Goal: Task Accomplishment & Management: Use online tool/utility

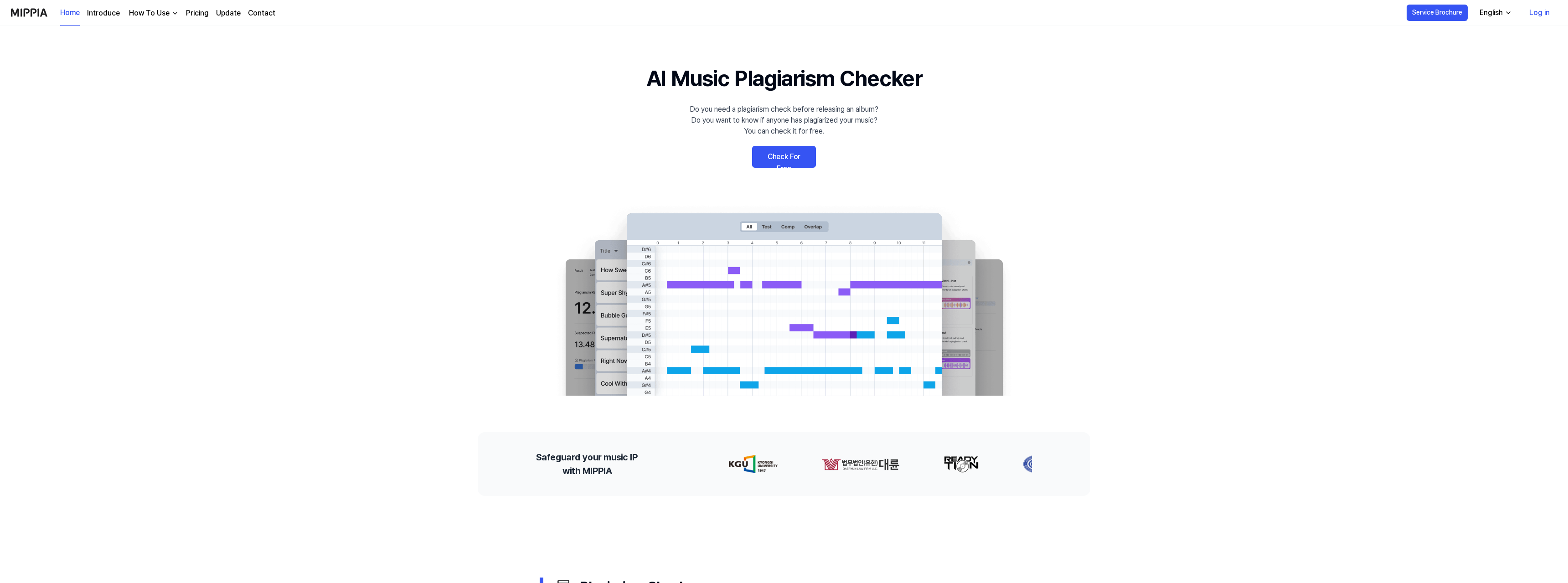
click at [1542, 18] on link "Log in" at bounding box center [1539, 13] width 35 height 26
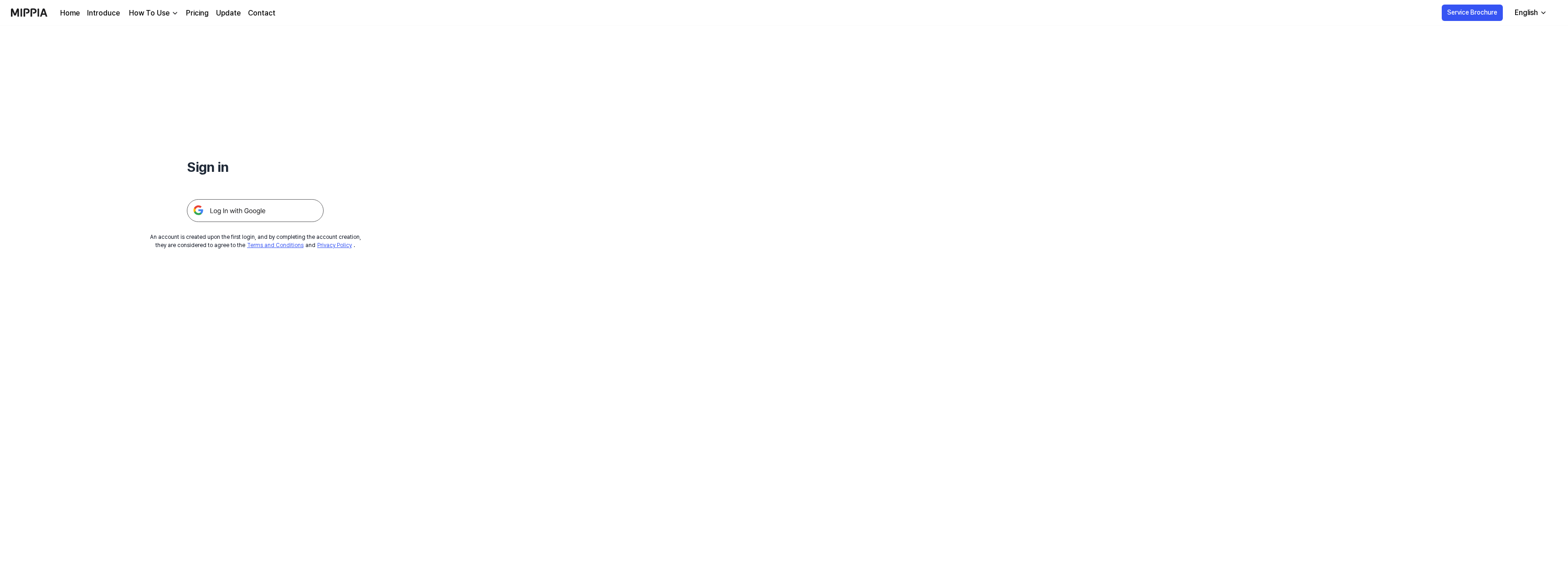
click at [248, 208] on img at bounding box center [256, 211] width 137 height 23
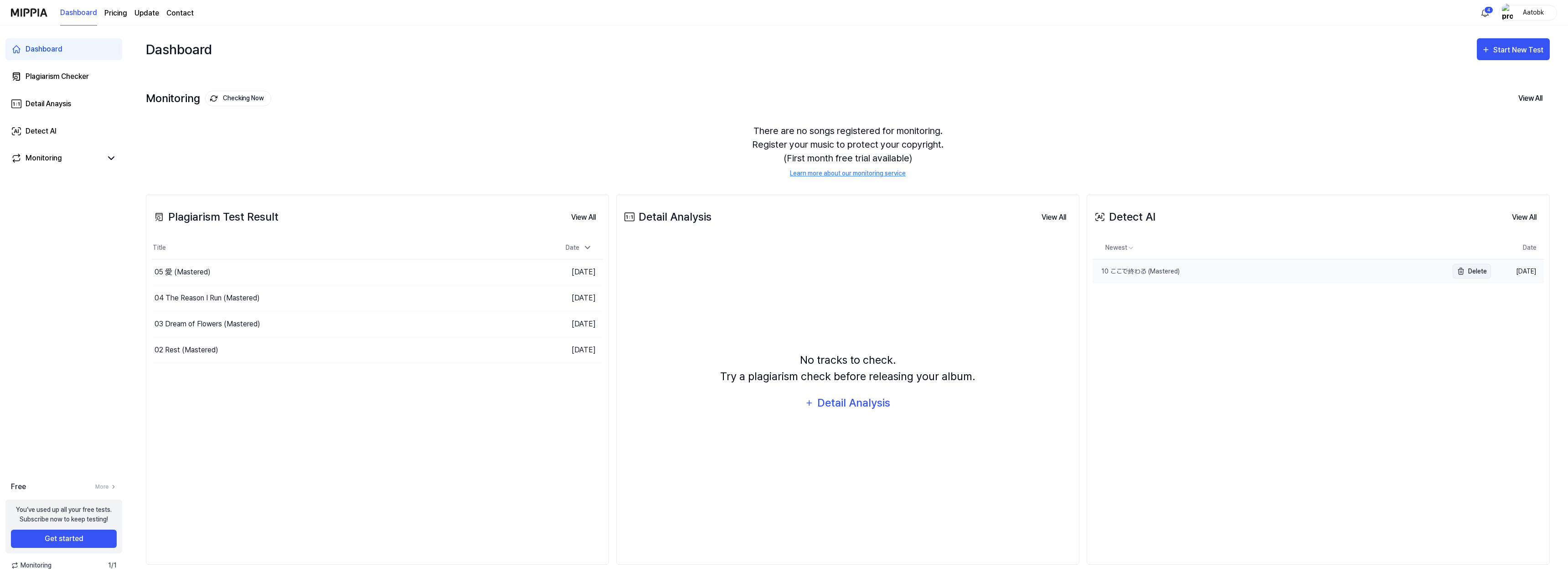
click at [1469, 273] on button "Delete" at bounding box center [1471, 271] width 38 height 14
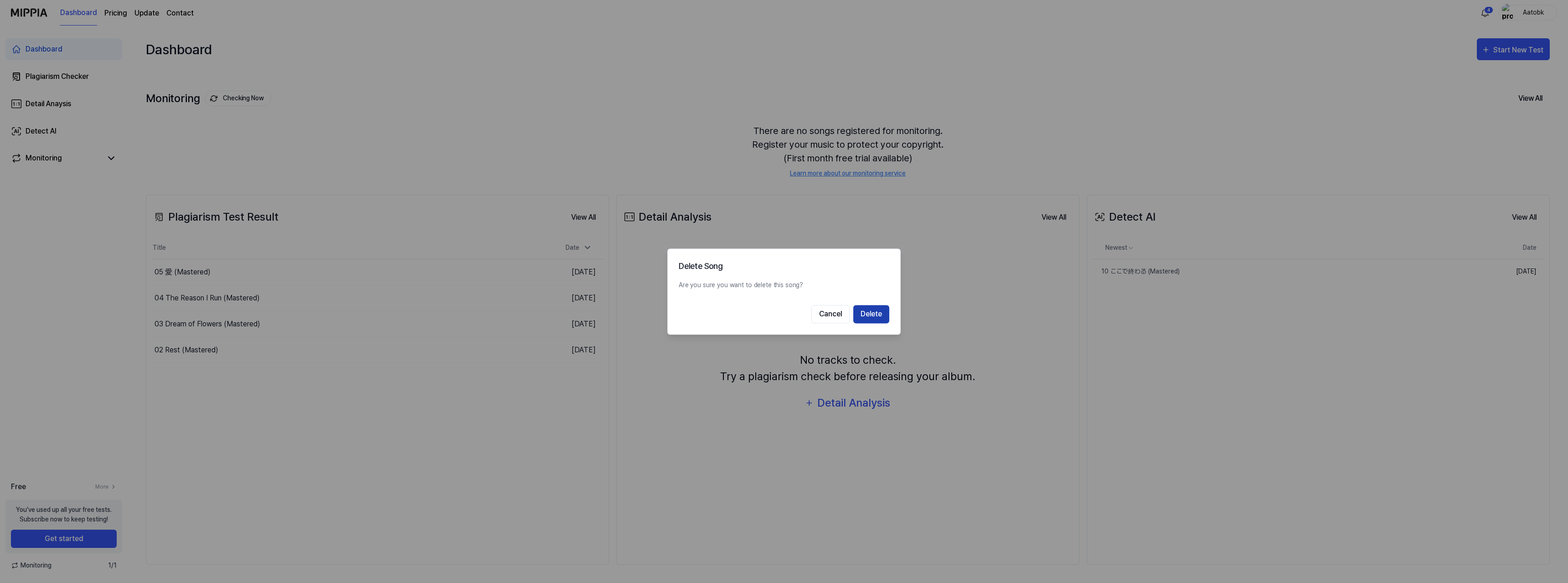
click at [879, 308] on button "Delete" at bounding box center [870, 314] width 36 height 18
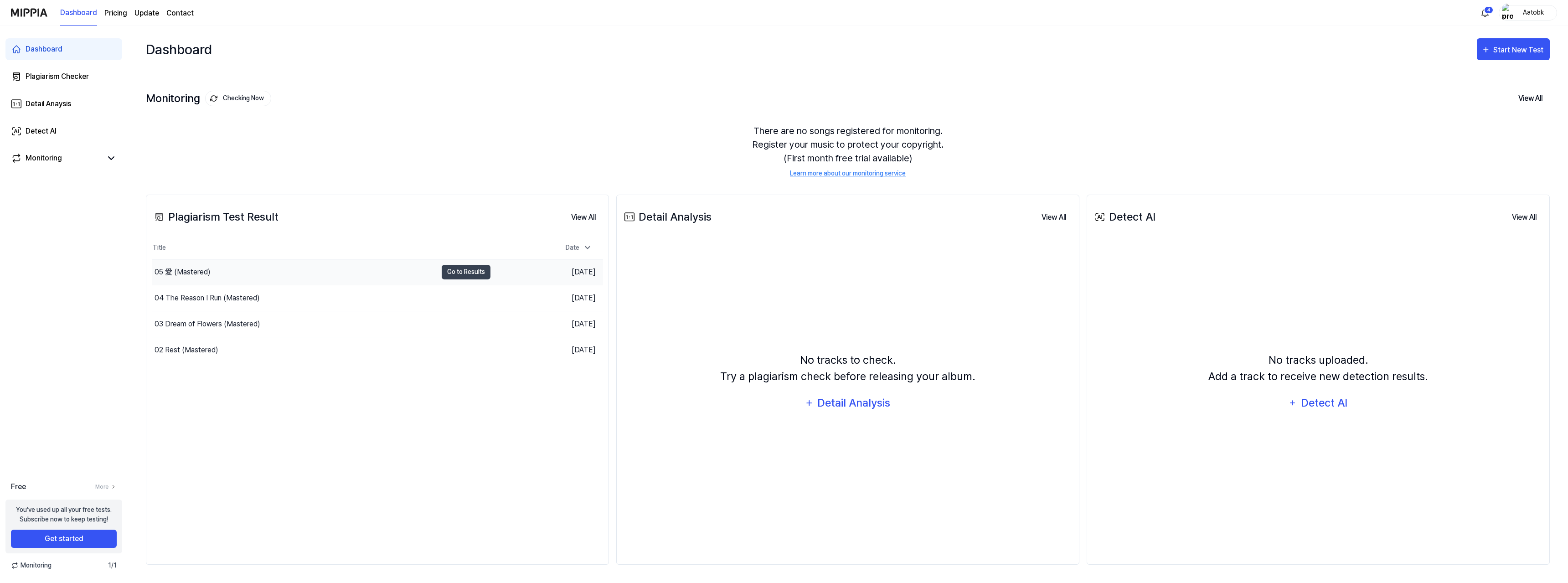
click at [301, 268] on div "05 愛 (Mastered)" at bounding box center [294, 272] width 285 height 26
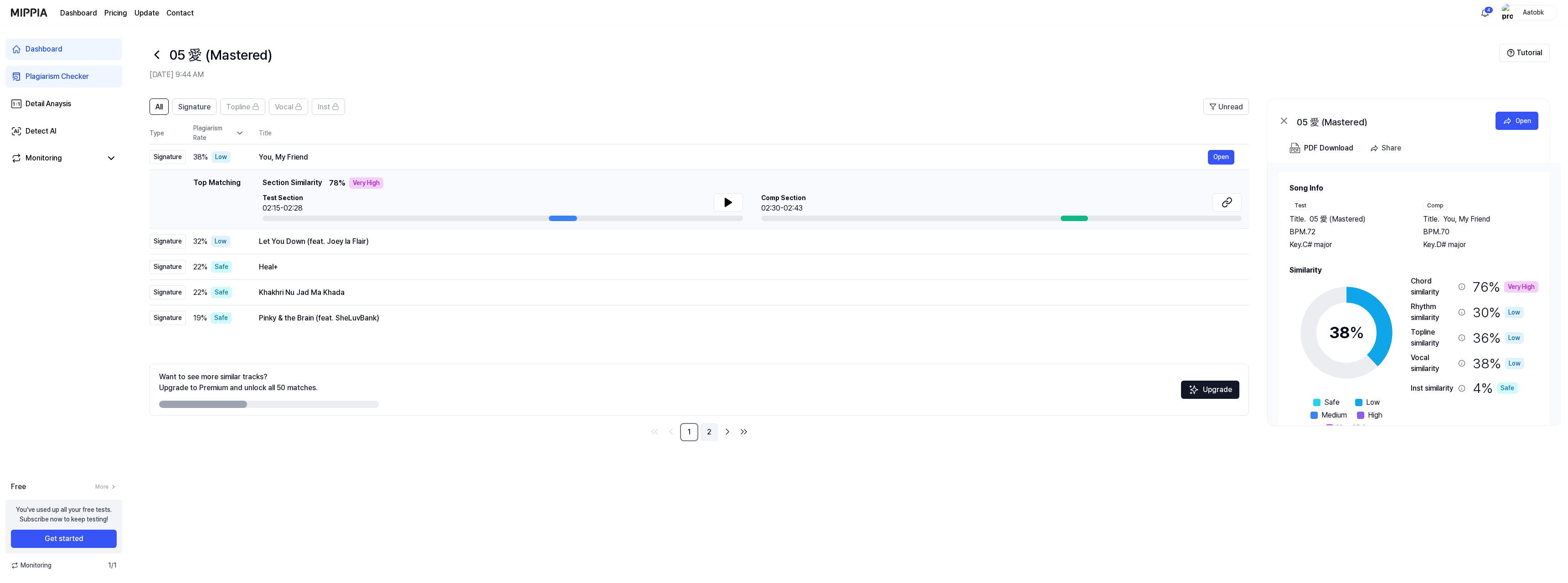
click at [709, 435] on link "2" at bounding box center [709, 432] width 18 height 18
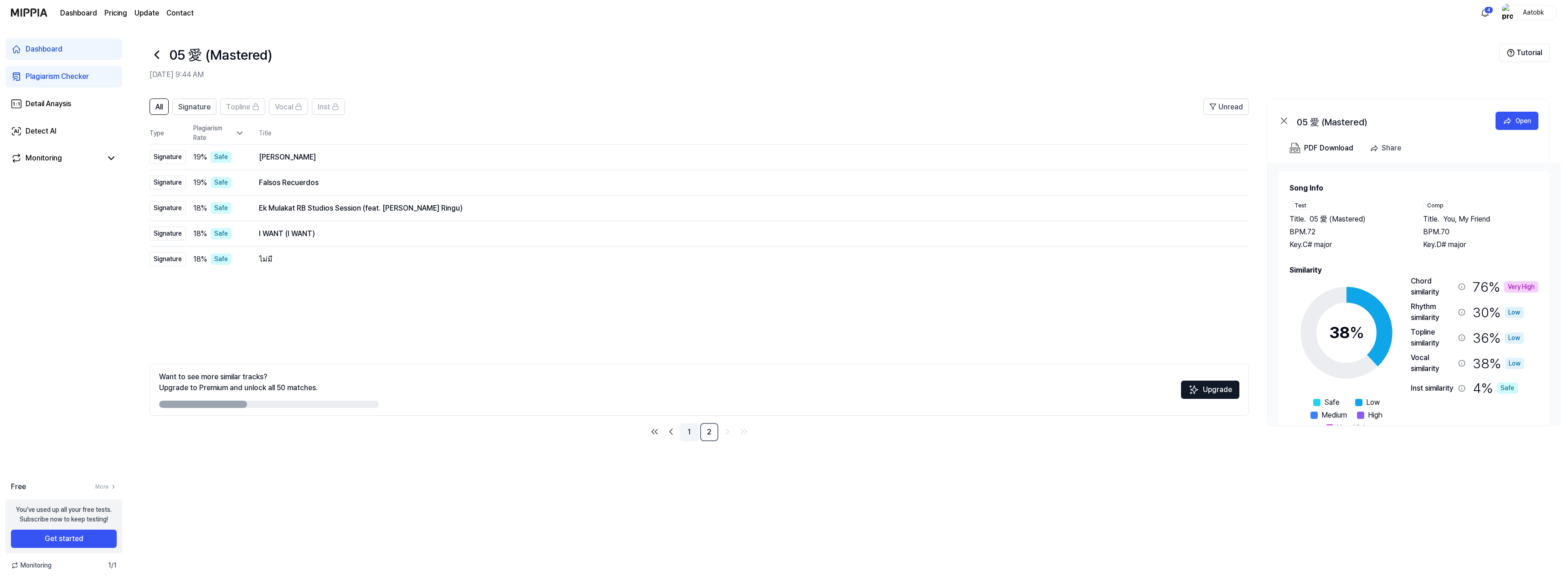
click at [687, 433] on link "1" at bounding box center [689, 432] width 18 height 18
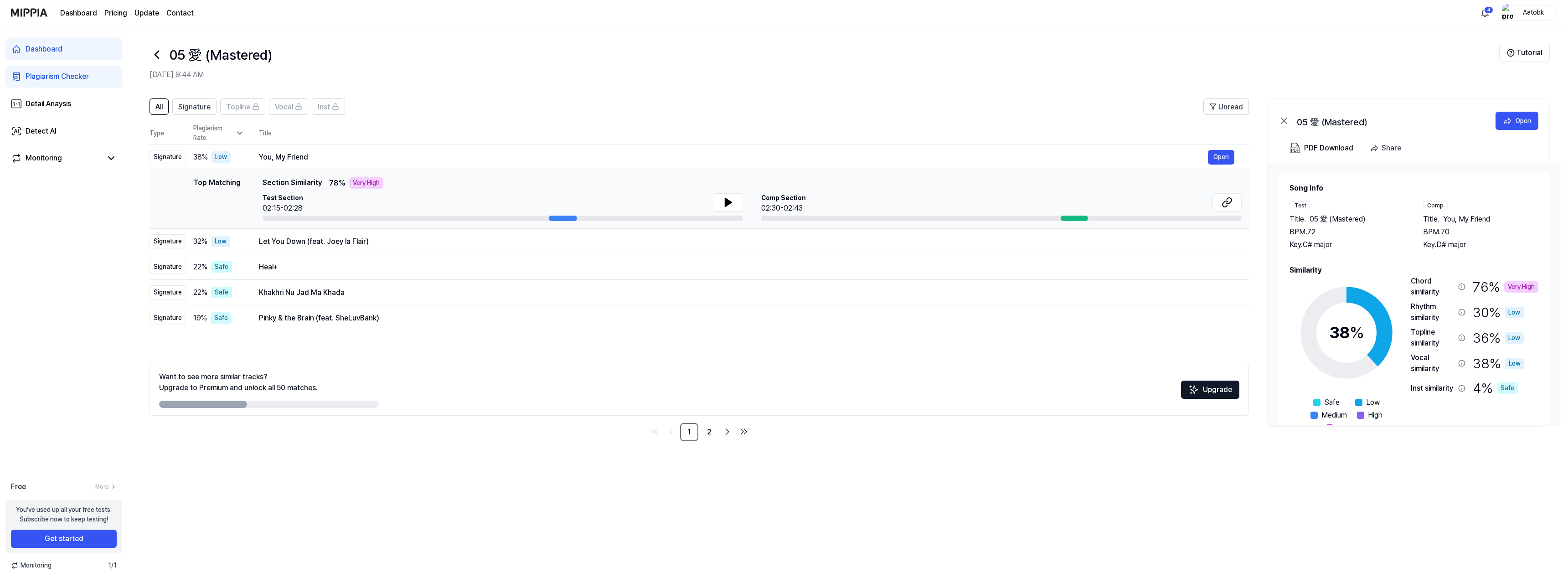
click at [156, 56] on icon at bounding box center [157, 55] width 4 height 8
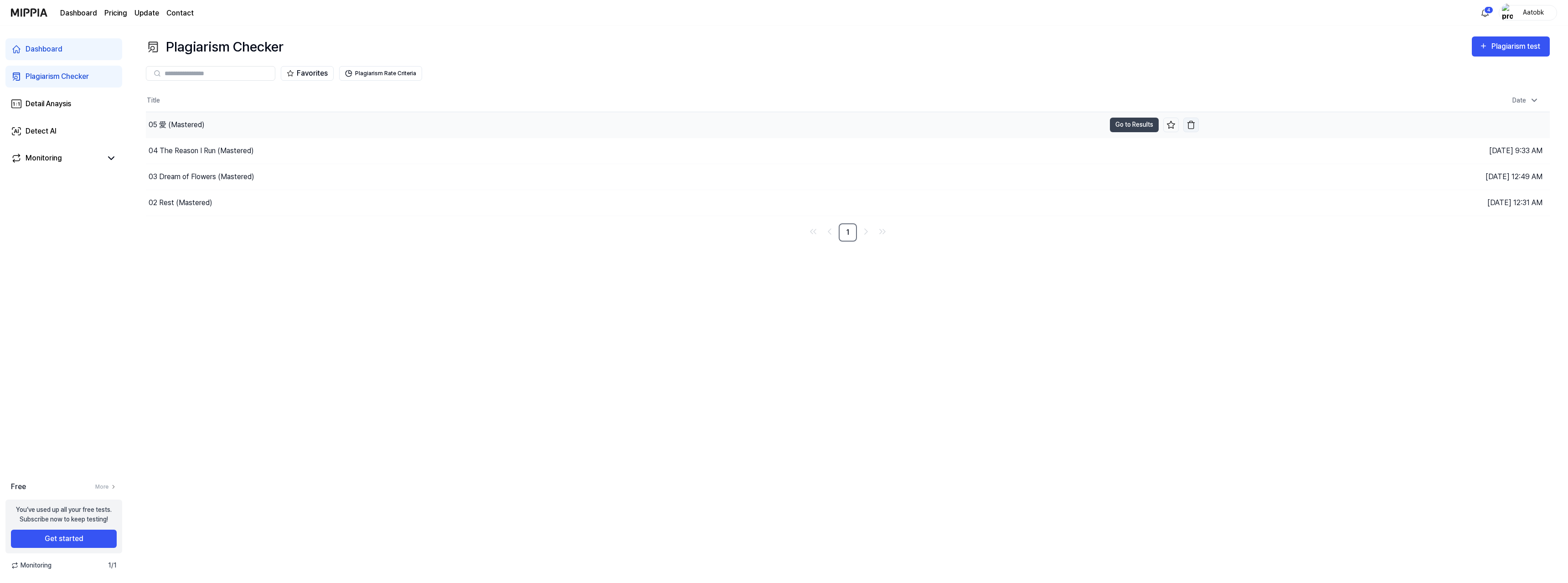
click at [1189, 123] on img "button" at bounding box center [1191, 125] width 9 height 9
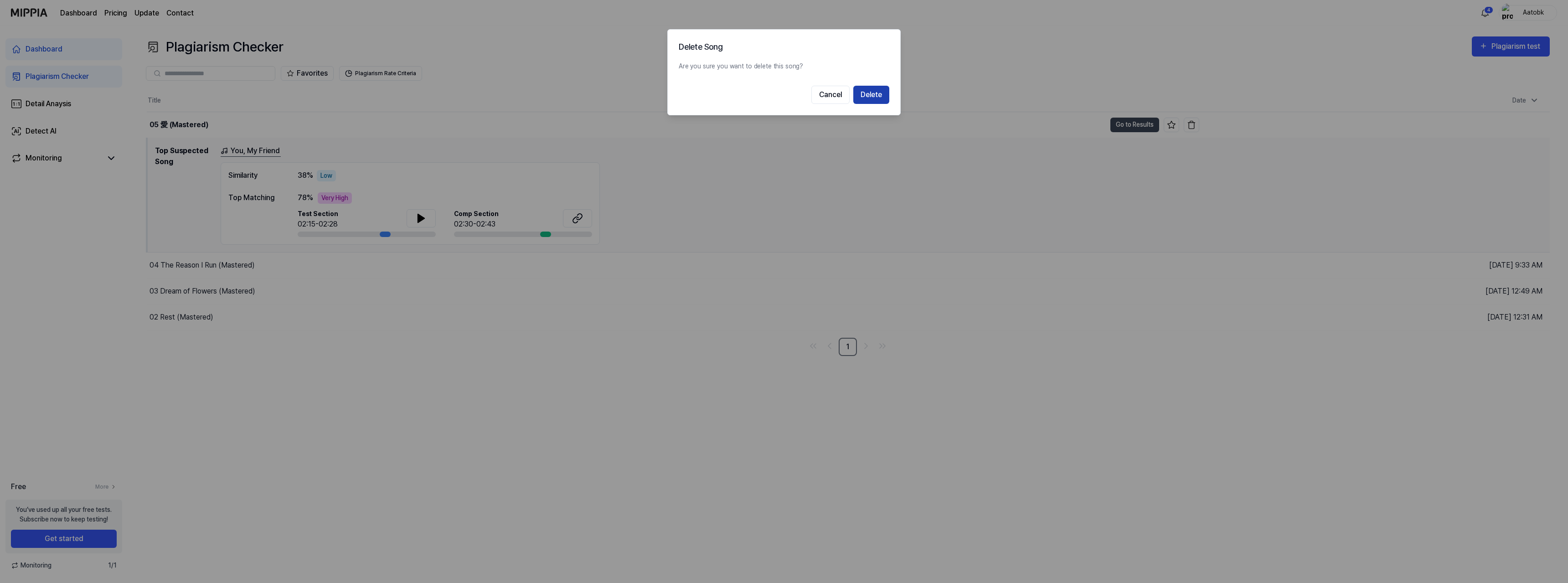
click at [873, 94] on button "Delete" at bounding box center [870, 95] width 36 height 18
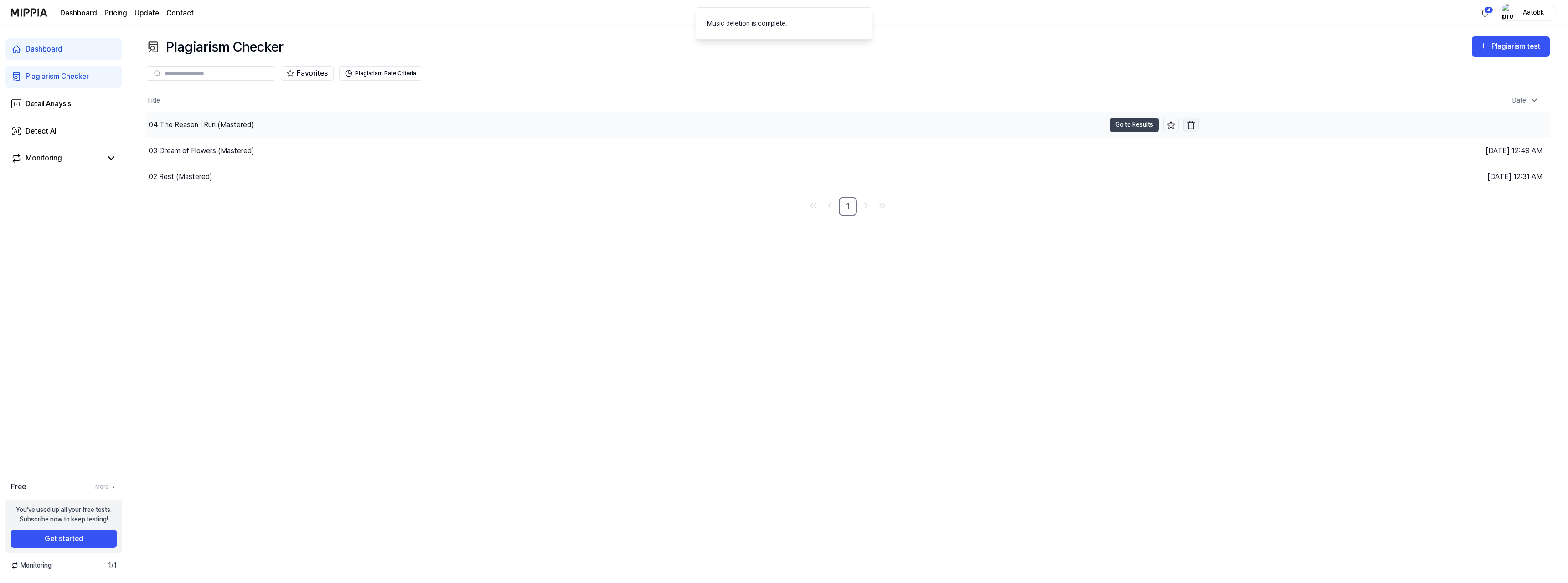
click at [1191, 123] on img "button" at bounding box center [1191, 125] width 9 height 9
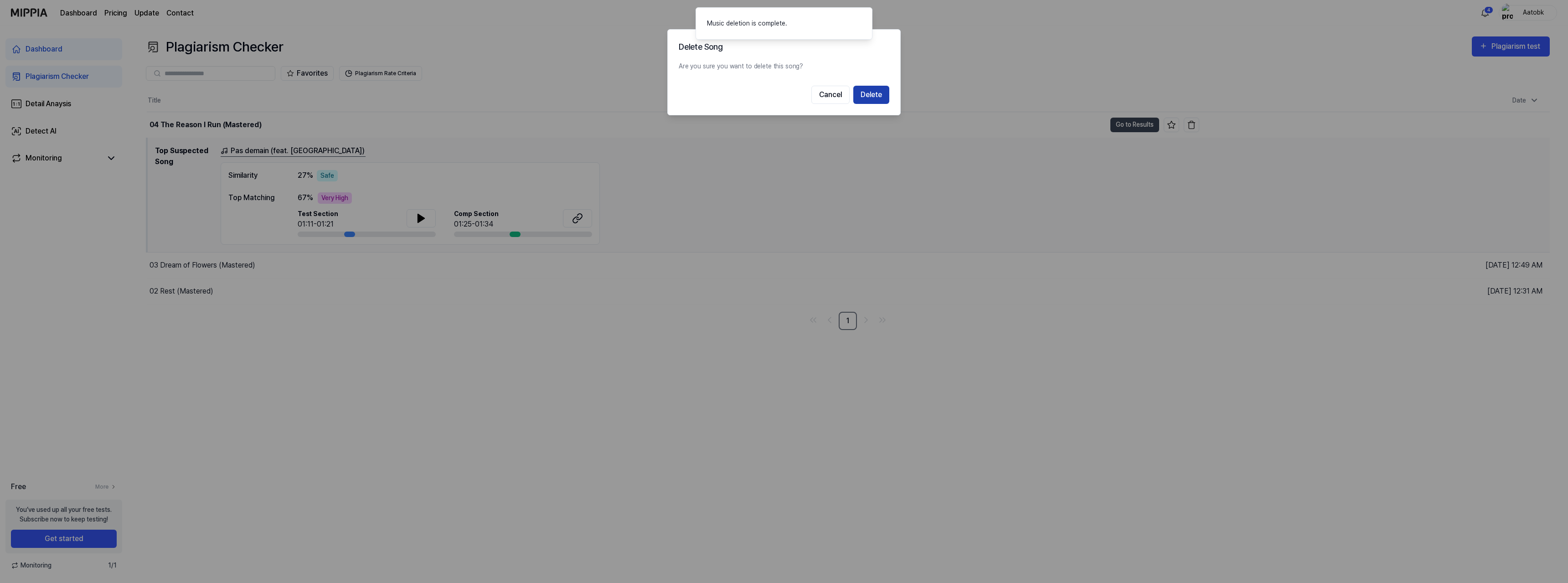
click at [876, 96] on button "Delete" at bounding box center [870, 95] width 36 height 18
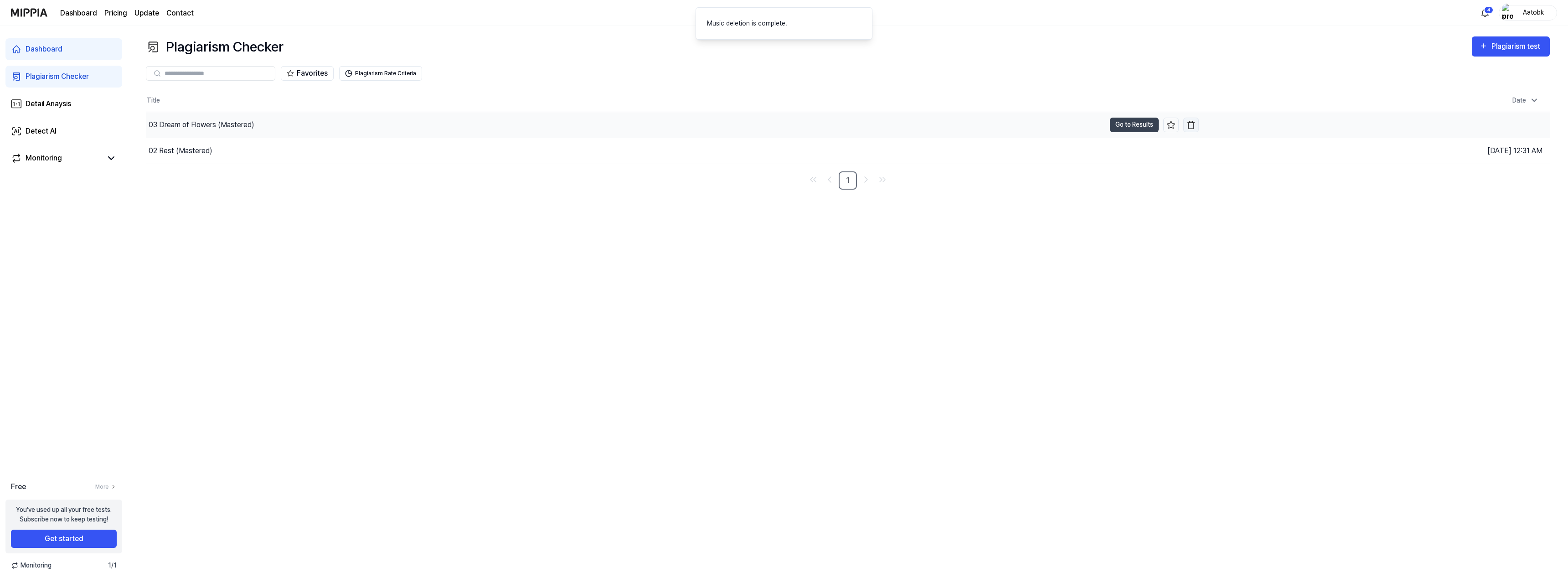
click at [1192, 124] on img "button" at bounding box center [1191, 125] width 9 height 9
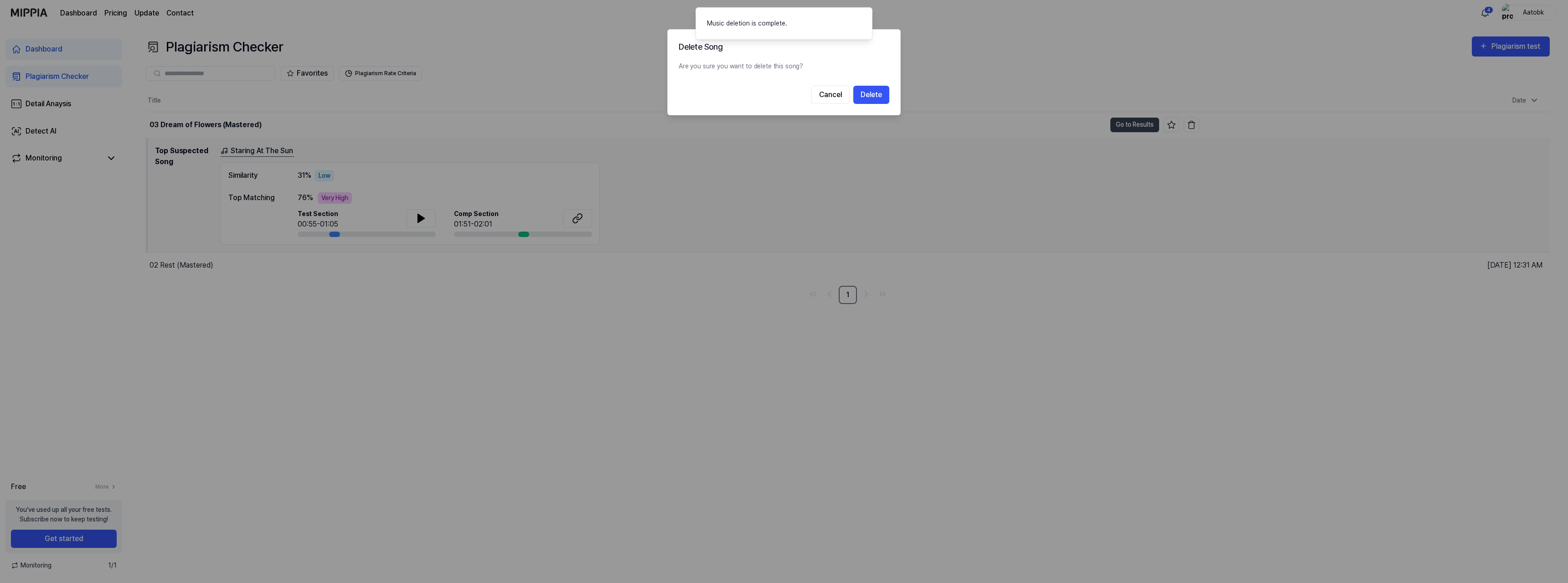
click at [881, 96] on button "Delete" at bounding box center [870, 95] width 36 height 18
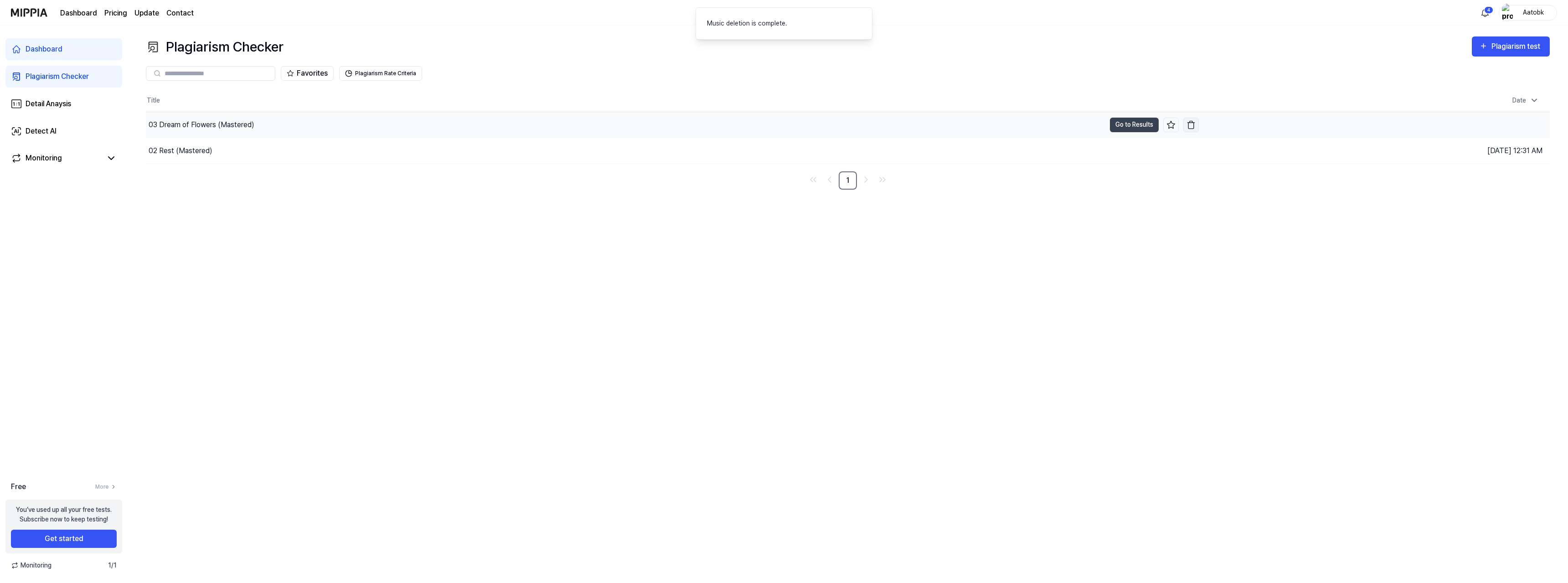
click at [1192, 124] on img "button" at bounding box center [1191, 125] width 9 height 9
click at [1193, 126] on img "button" at bounding box center [1191, 125] width 9 height 9
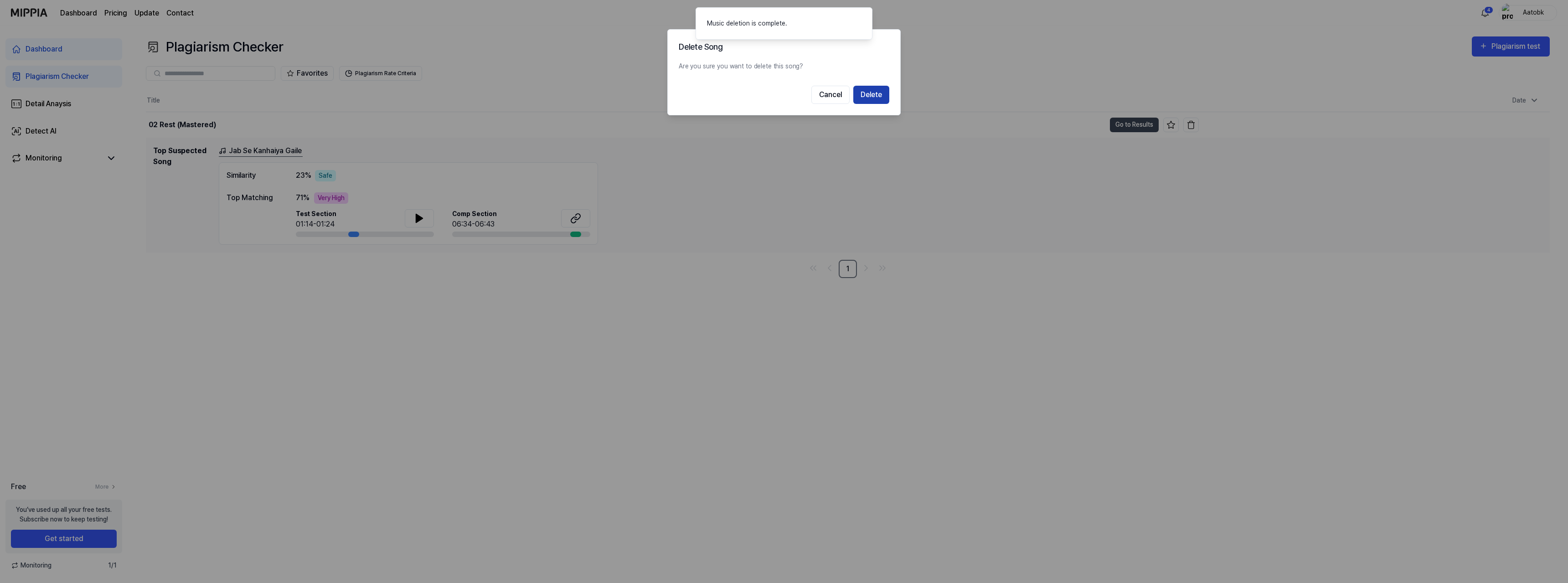
click at [868, 88] on button "Delete" at bounding box center [870, 95] width 36 height 18
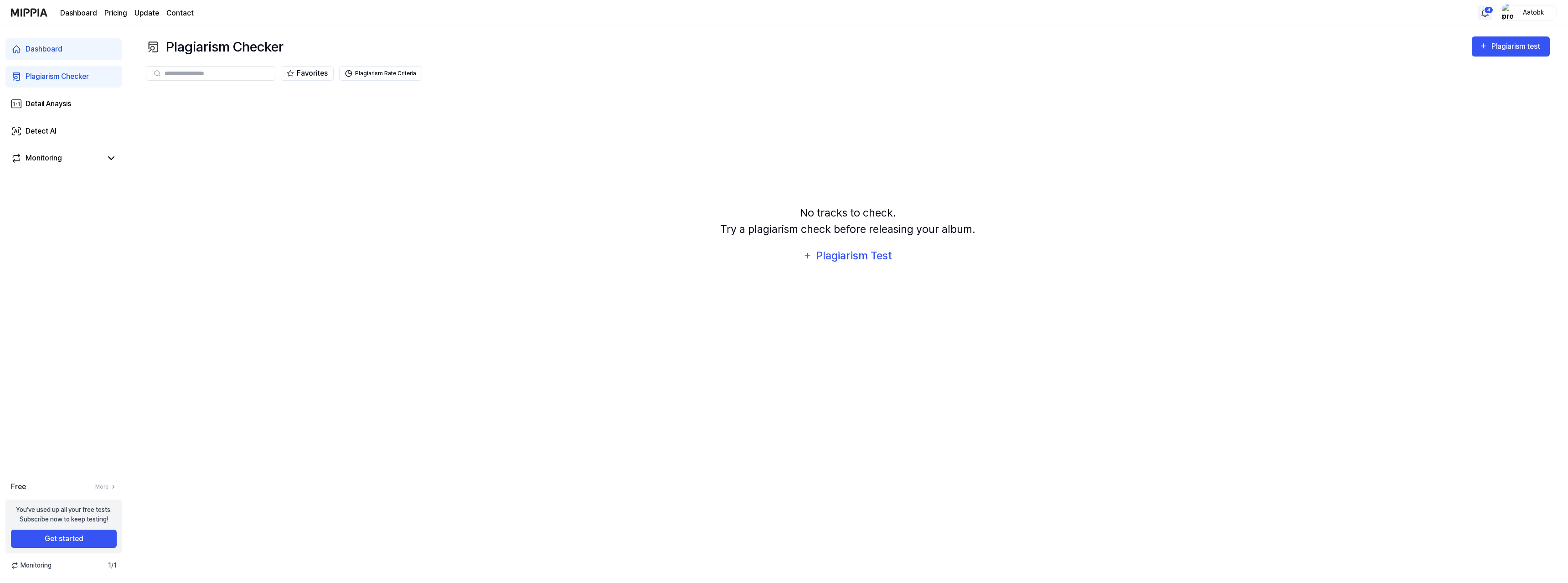
click at [1485, 11] on html "Dashboard Pricing Update Contact 4 Aatobk Dashboard Plagiarism Checker Detail A…" at bounding box center [784, 292] width 1568 height 583
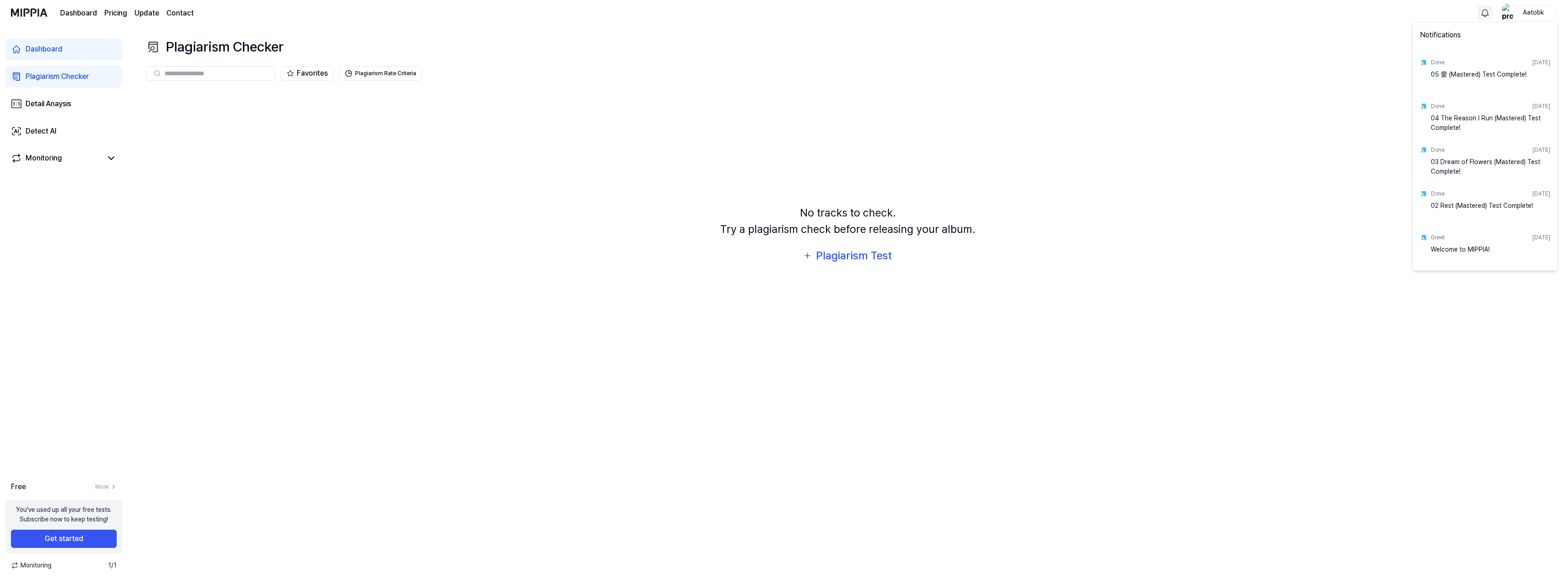
click at [1485, 11] on html "Dashboard Pricing Update Contact Aatobk Dashboard Plagiarism Checker Detail Ana…" at bounding box center [784, 292] width 1568 height 583
click at [1512, 13] on img "button" at bounding box center [1507, 13] width 11 height 18
click at [1466, 85] on button "Log out" at bounding box center [1499, 83] width 105 height 10
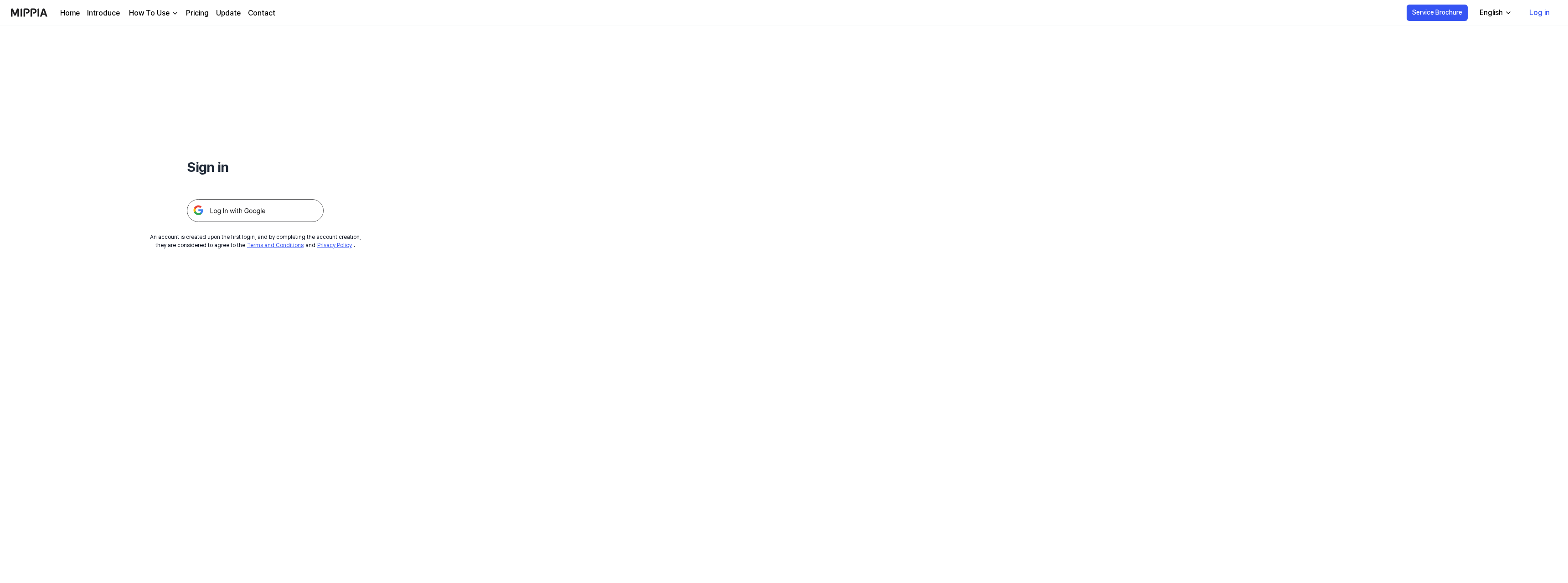
click at [231, 208] on img at bounding box center [256, 211] width 137 height 23
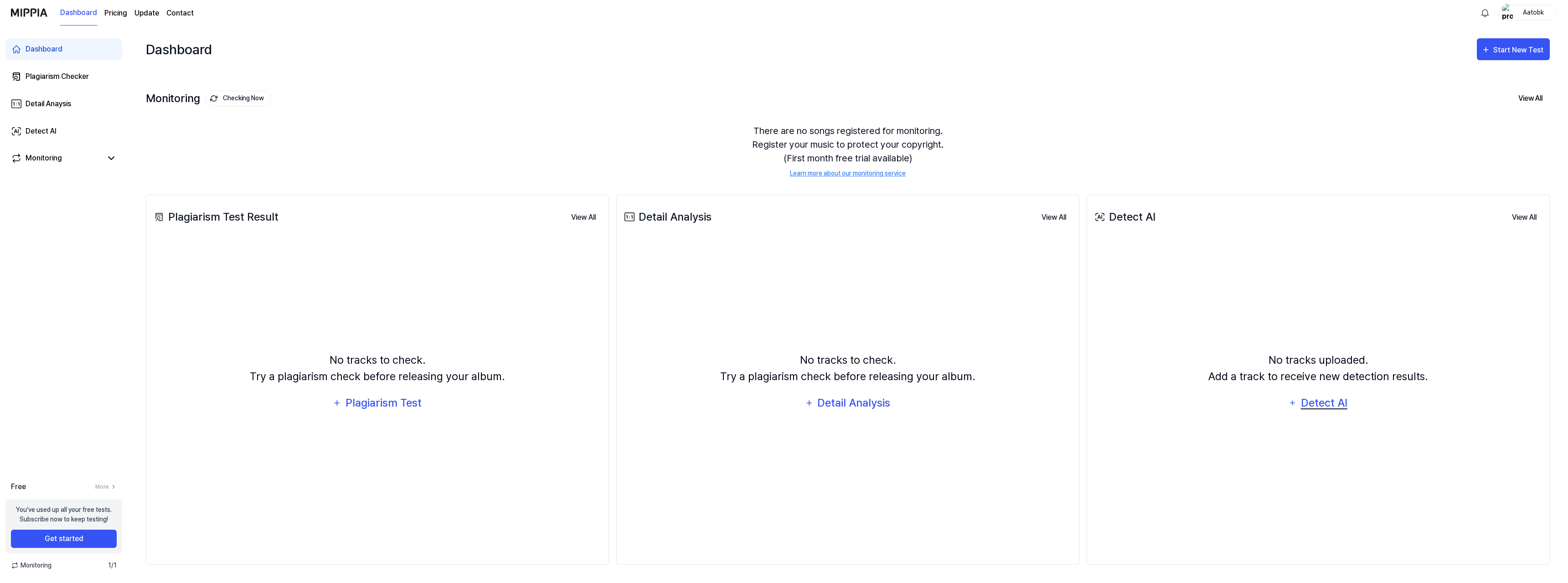
click at [1330, 404] on div "Detect AI" at bounding box center [1324, 403] width 49 height 18
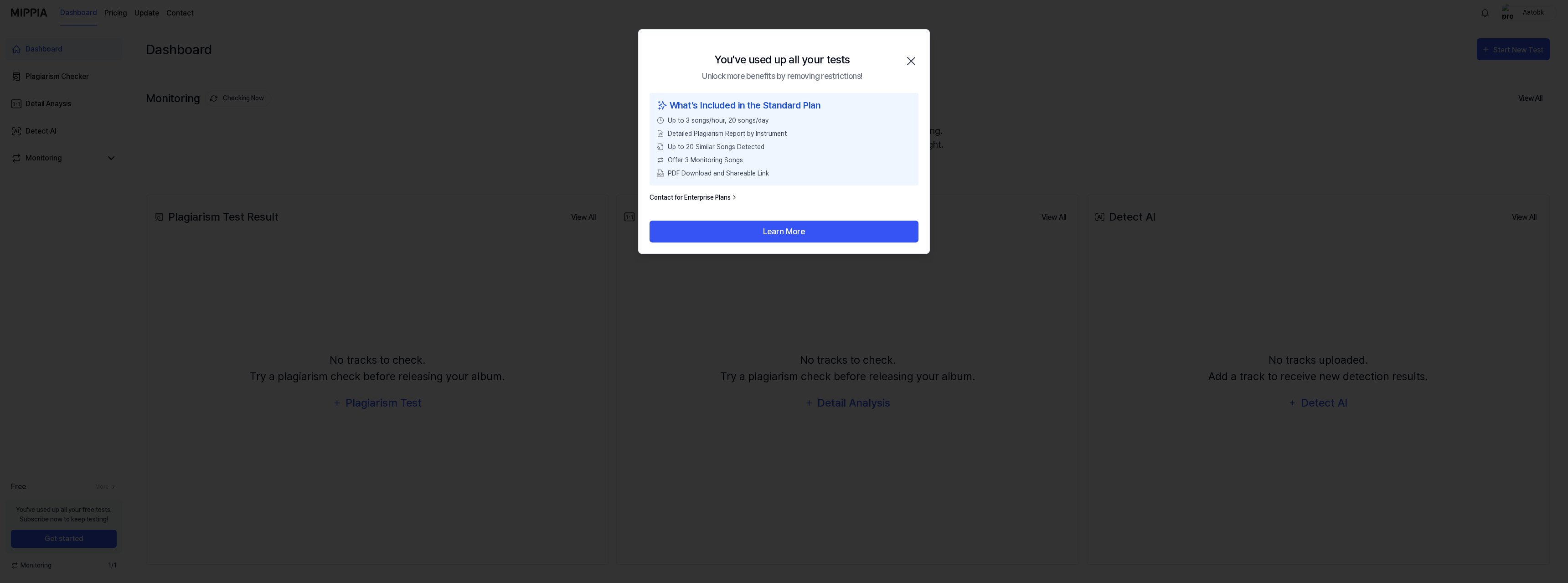
click at [913, 61] on icon "button" at bounding box center [911, 61] width 14 height 14
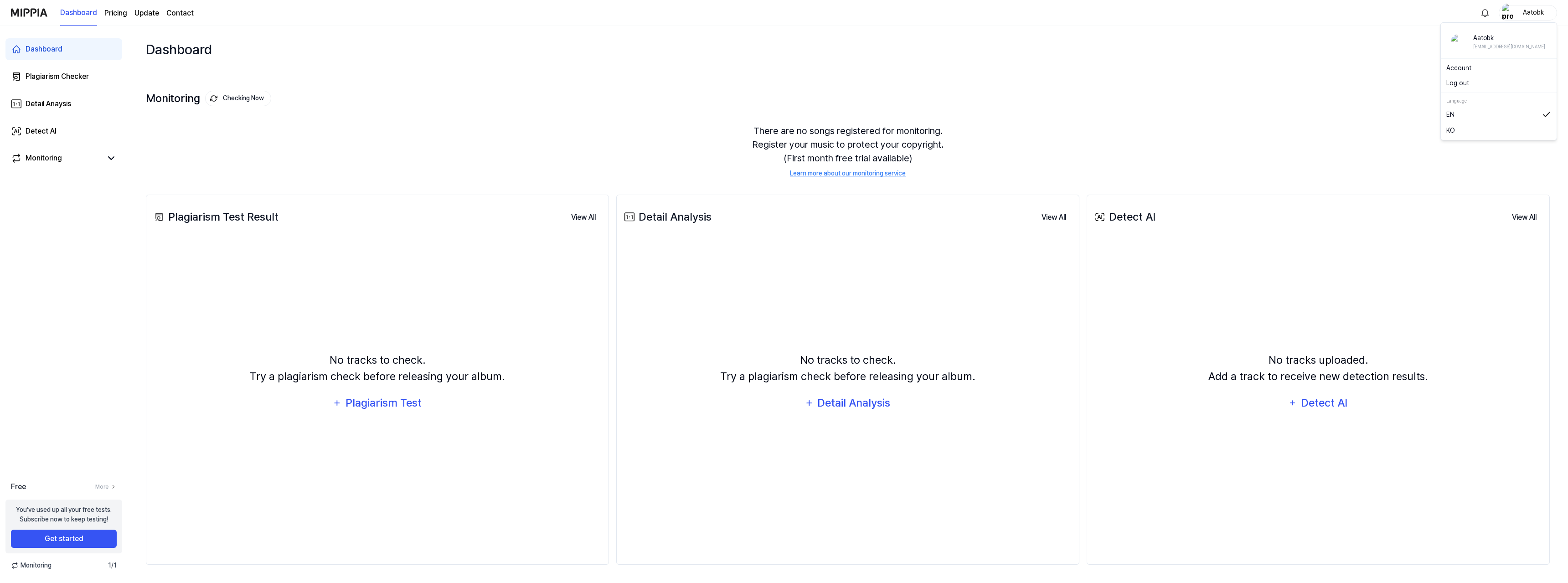
click at [1528, 11] on div "Aatobk" at bounding box center [1533, 12] width 36 height 10
click at [1467, 81] on button "Log out" at bounding box center [1499, 83] width 105 height 10
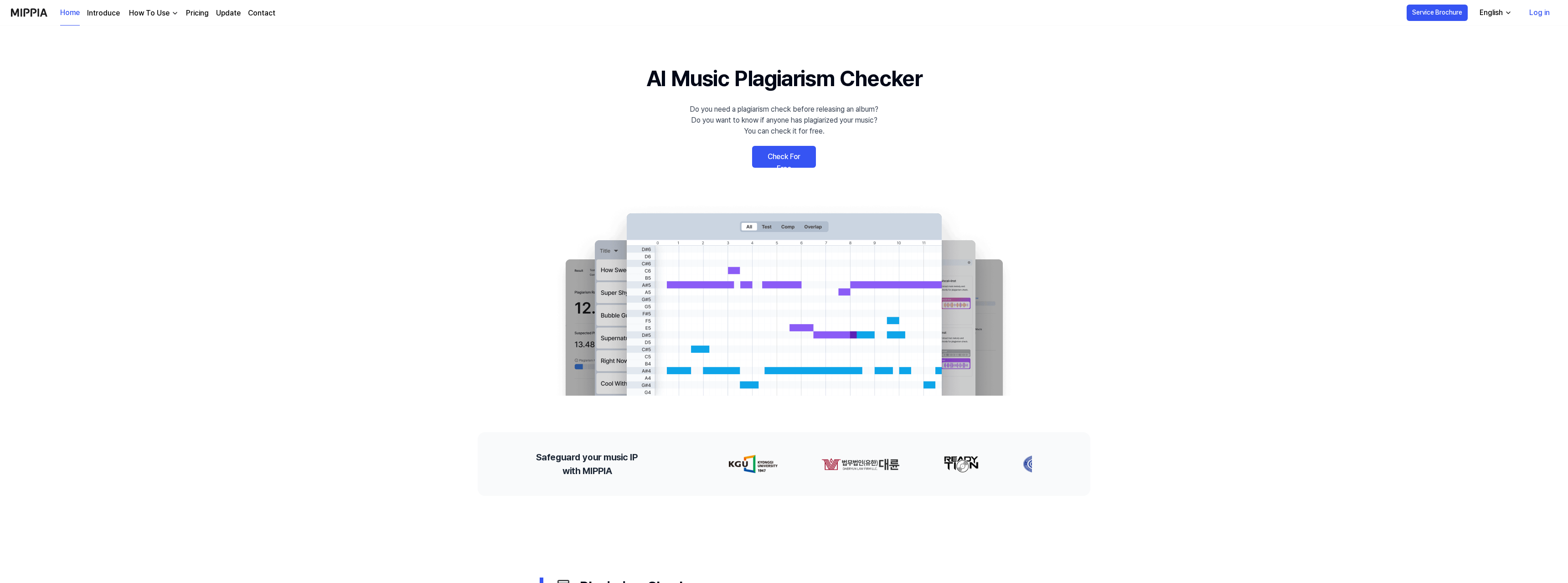
click at [1546, 12] on link "Log in" at bounding box center [1539, 13] width 35 height 26
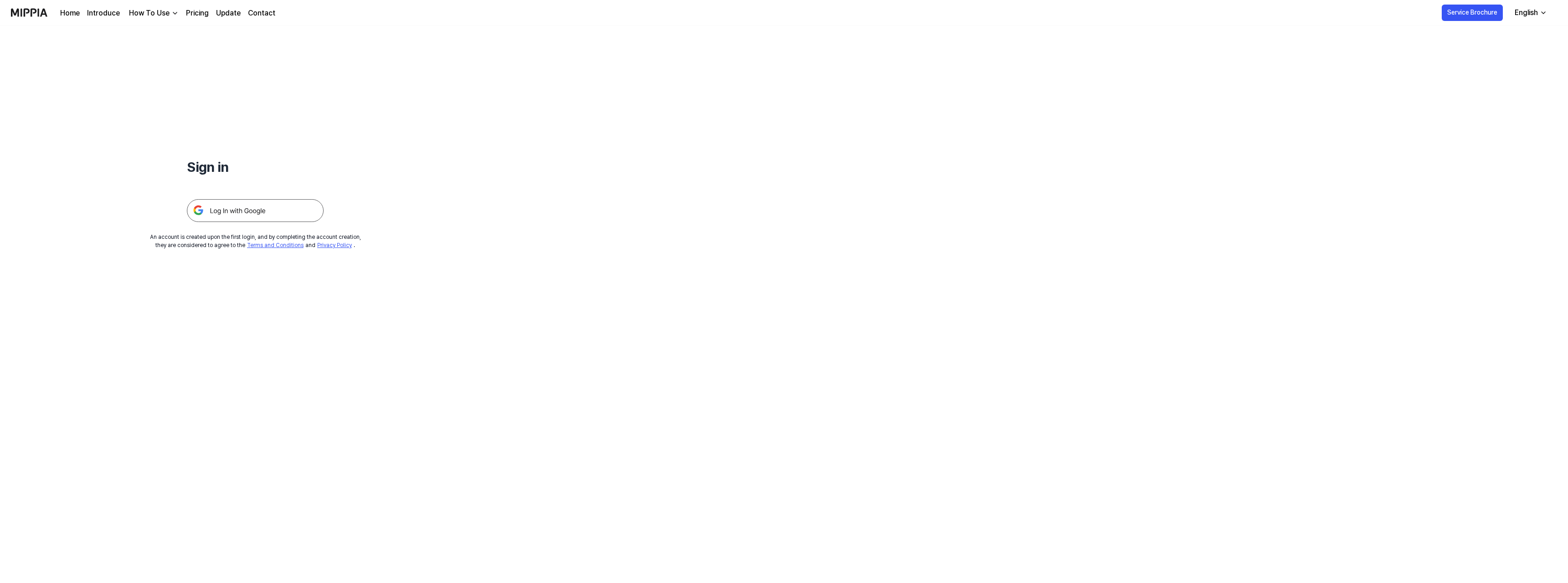
click at [256, 209] on img at bounding box center [256, 211] width 137 height 23
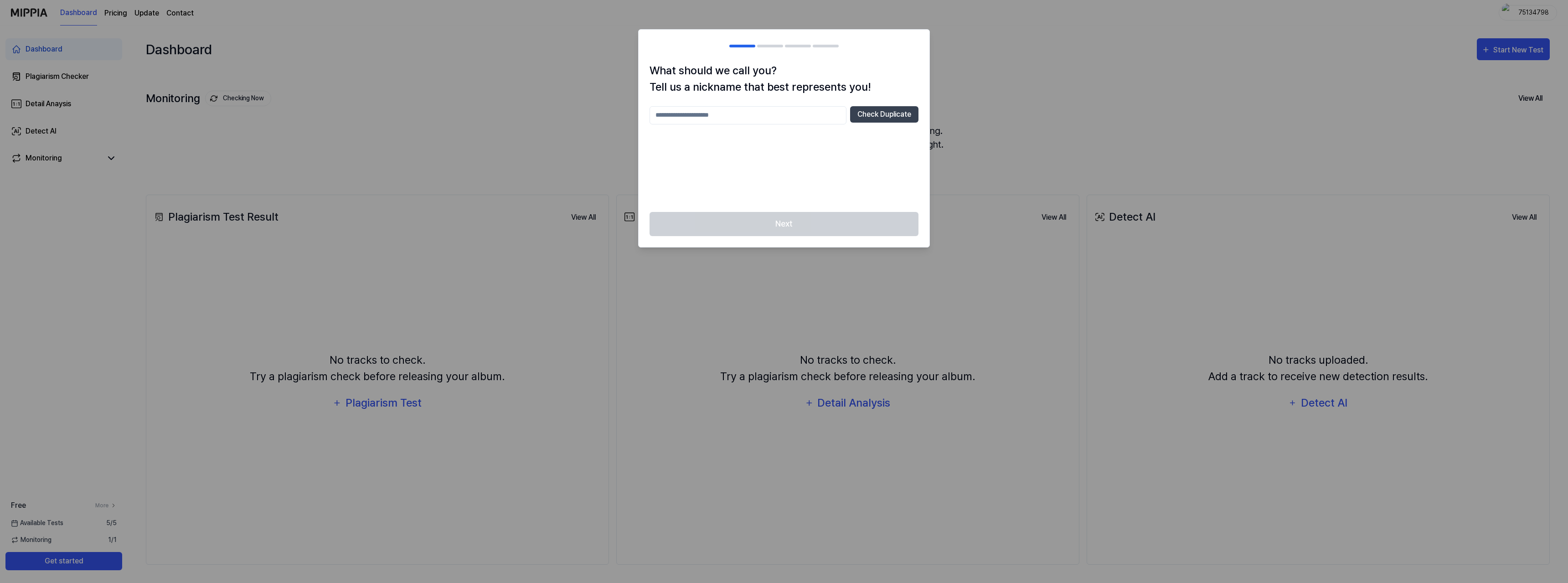
click at [745, 123] on input "text" at bounding box center [748, 116] width 197 height 18
type input "****"
click at [878, 114] on button "Check Duplicate" at bounding box center [884, 115] width 68 height 17
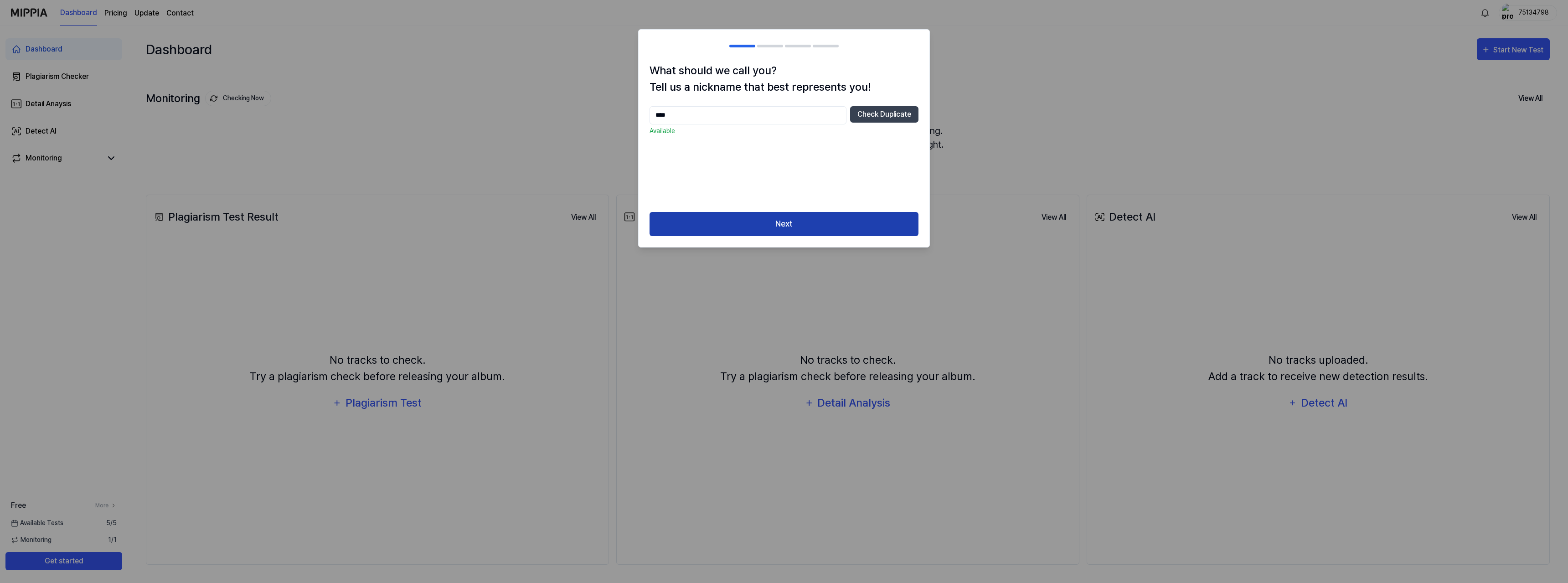
click at [800, 229] on button "Next" at bounding box center [784, 225] width 269 height 24
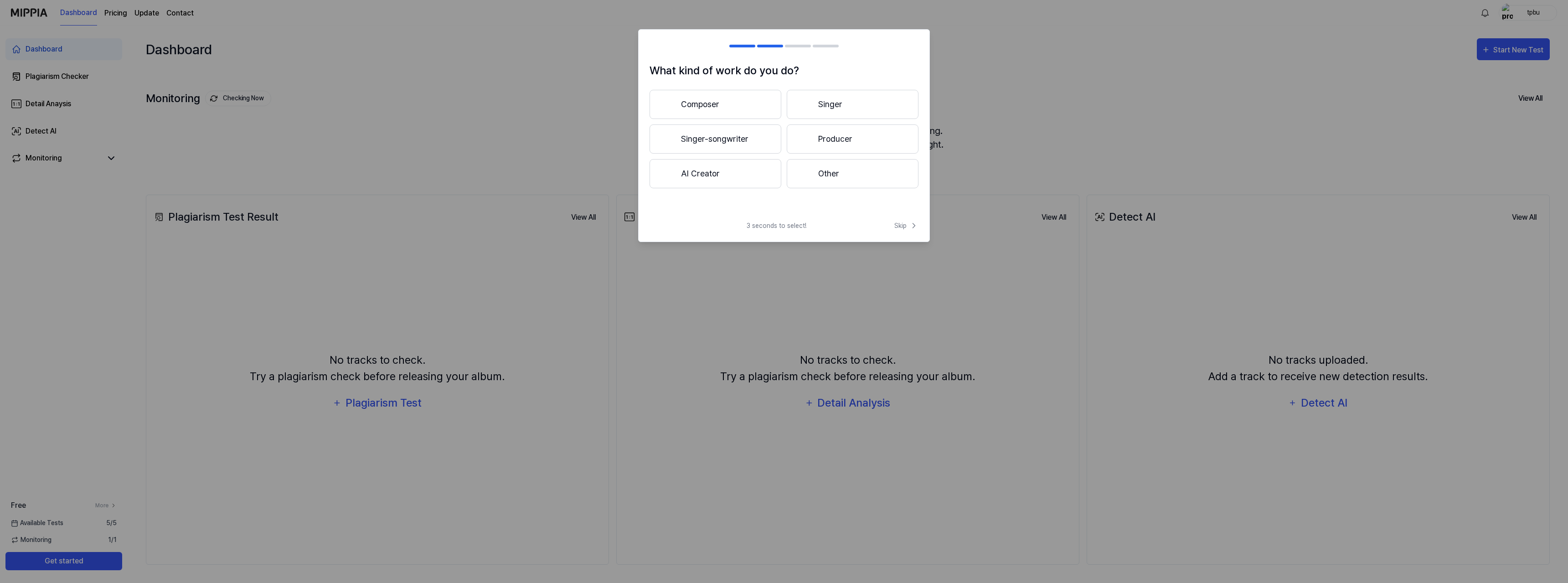
click at [695, 142] on button "Singer-songwriter" at bounding box center [715, 139] width 132 height 29
click at [707, 140] on button "Less than 3 years" at bounding box center [715, 139] width 132 height 29
click at [716, 105] on button "Pop" at bounding box center [715, 104] width 131 height 29
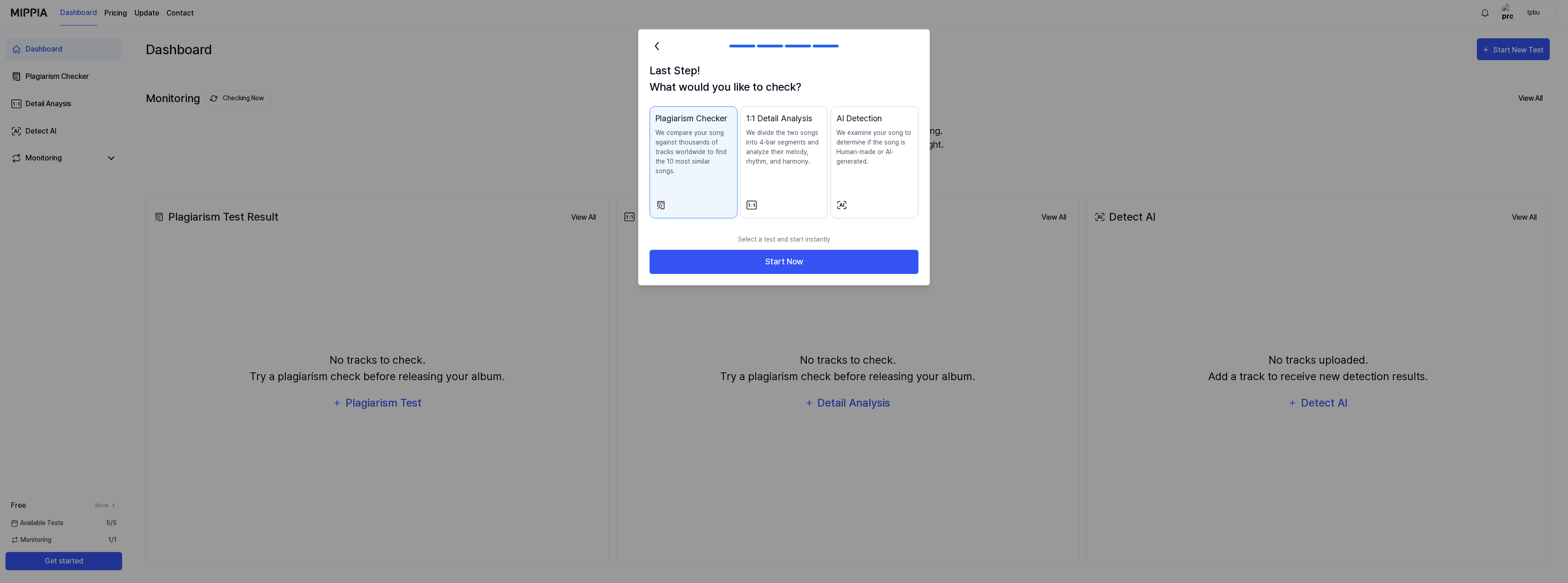
click at [877, 135] on p "We examine your song to determine if the song is Human-made or AI-generated." at bounding box center [874, 147] width 76 height 38
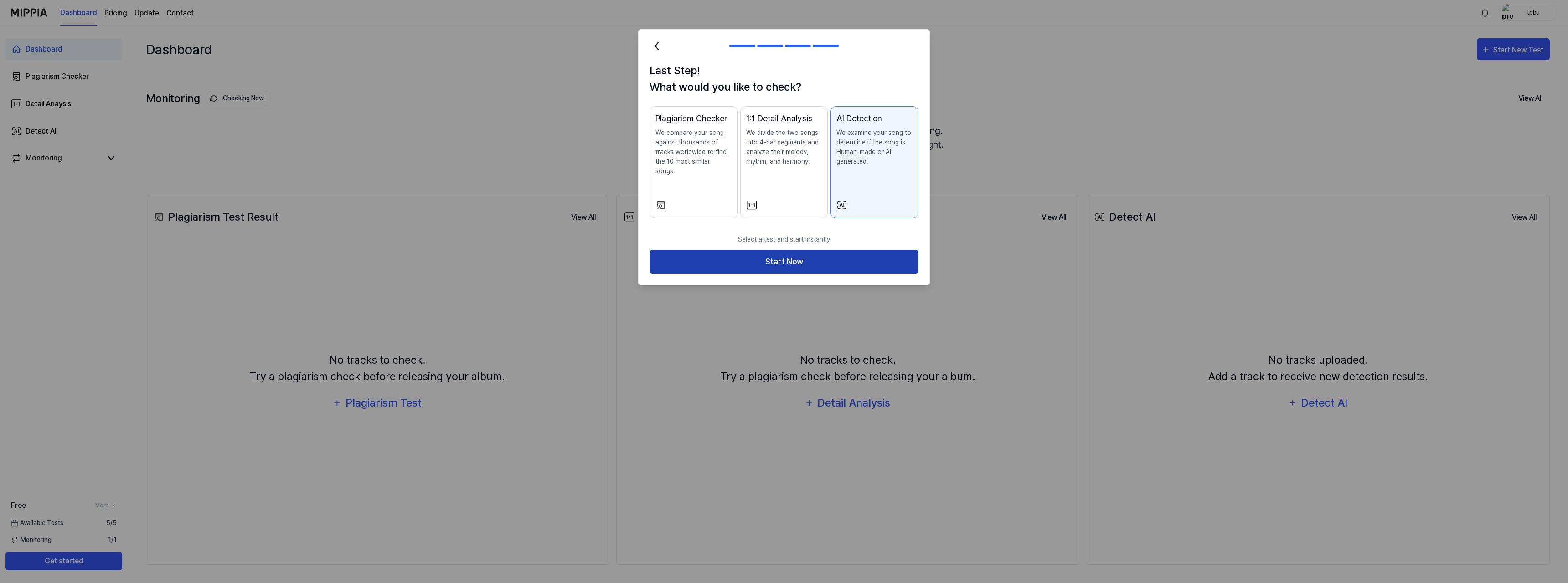
click at [831, 250] on button "Start Now" at bounding box center [784, 262] width 269 height 24
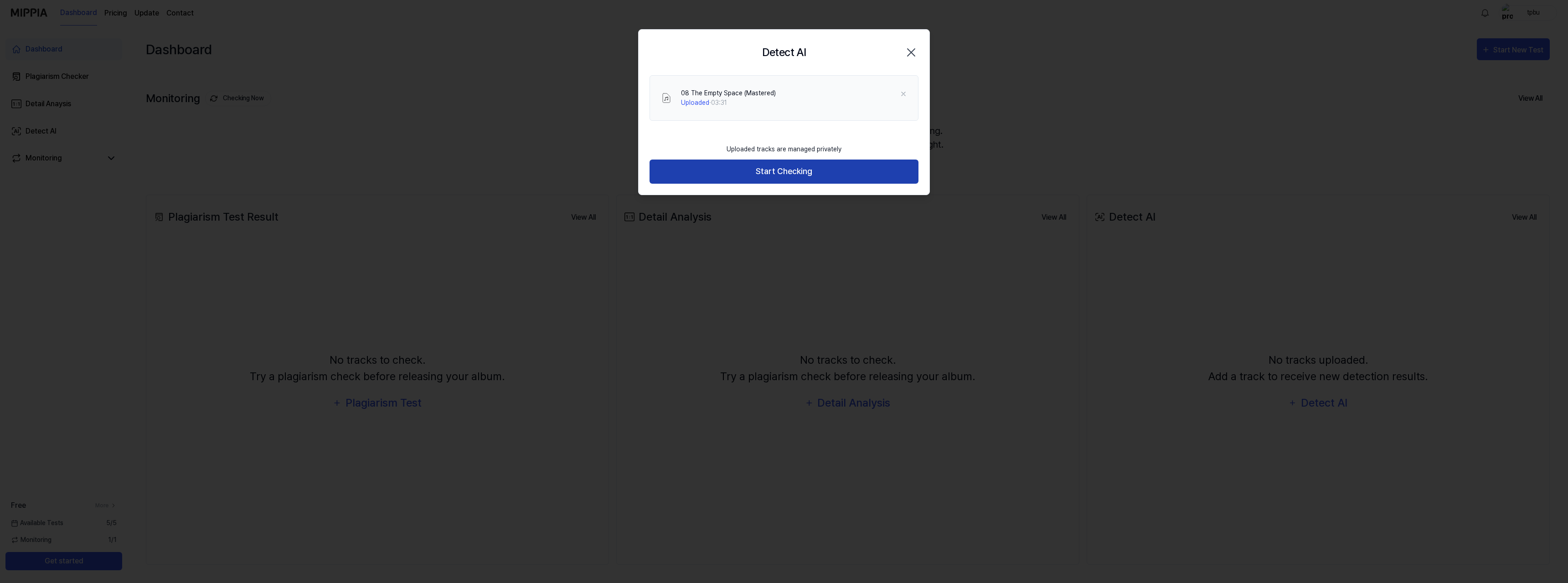
click at [774, 174] on button "Start Checking" at bounding box center [784, 172] width 269 height 24
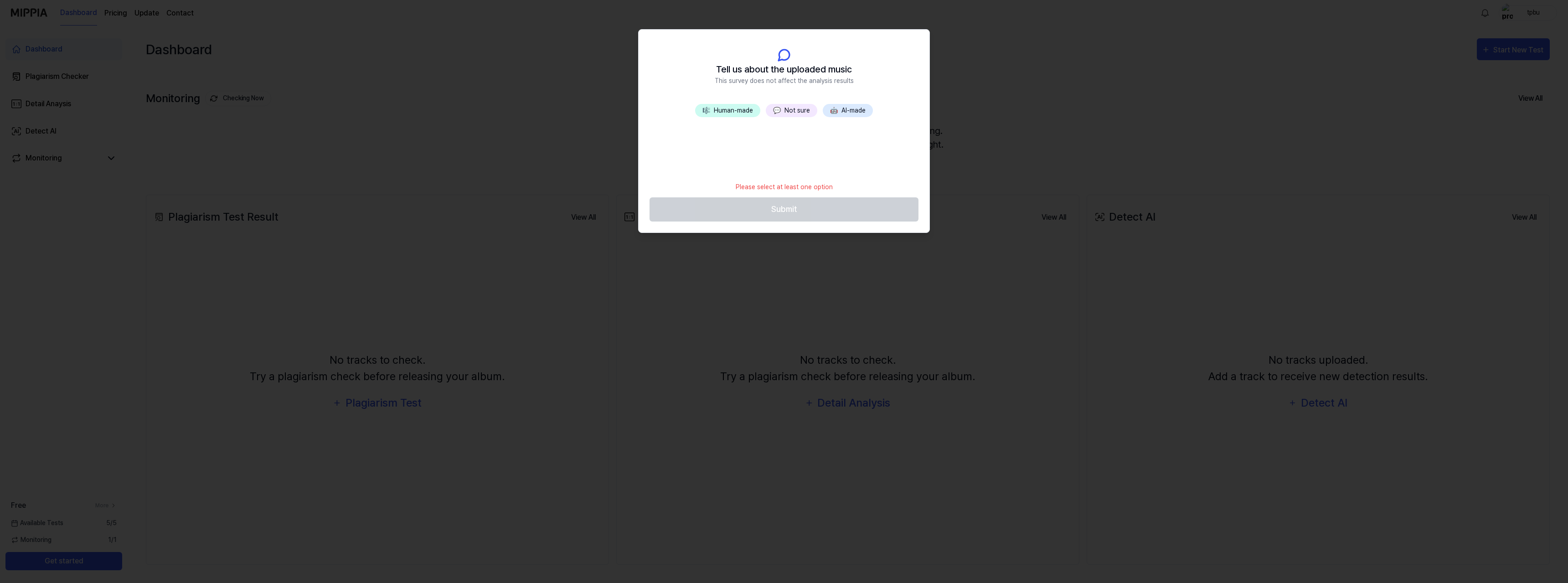
click at [849, 112] on button "🤖 AI-made" at bounding box center [848, 110] width 50 height 13
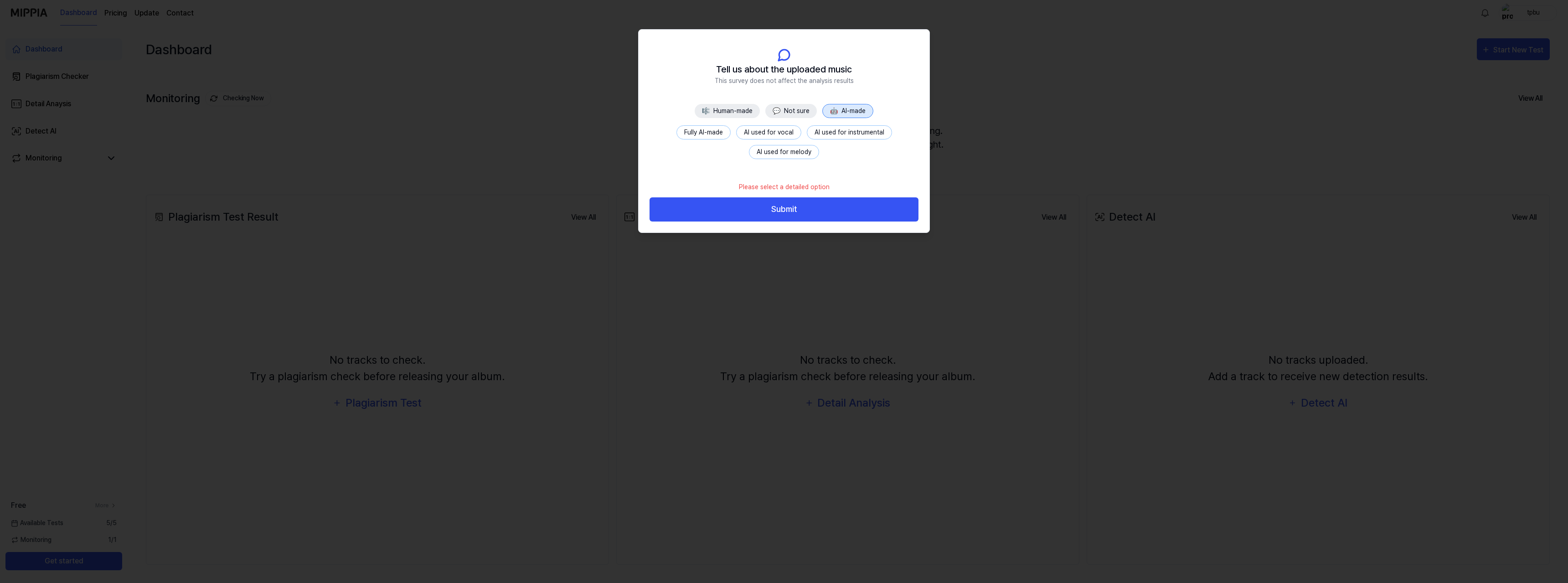
click at [844, 134] on button "AI used for instrumental" at bounding box center [849, 132] width 85 height 14
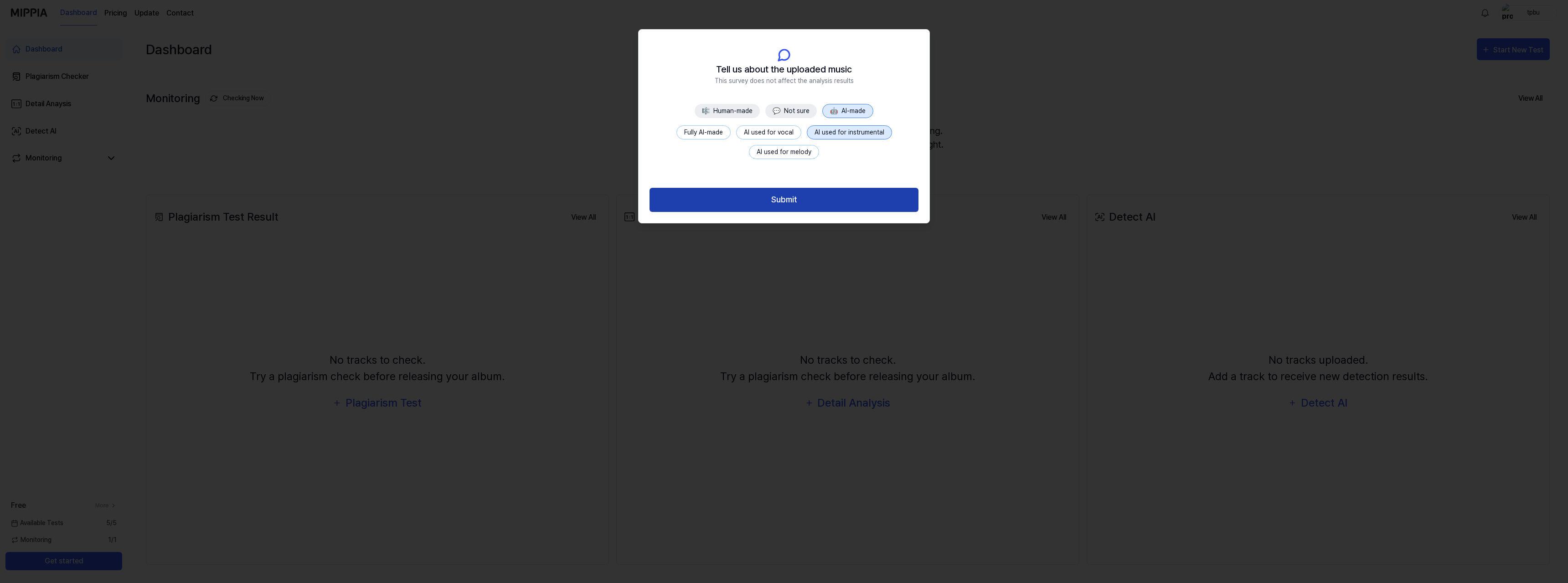
click at [793, 202] on button "Submit" at bounding box center [784, 200] width 269 height 24
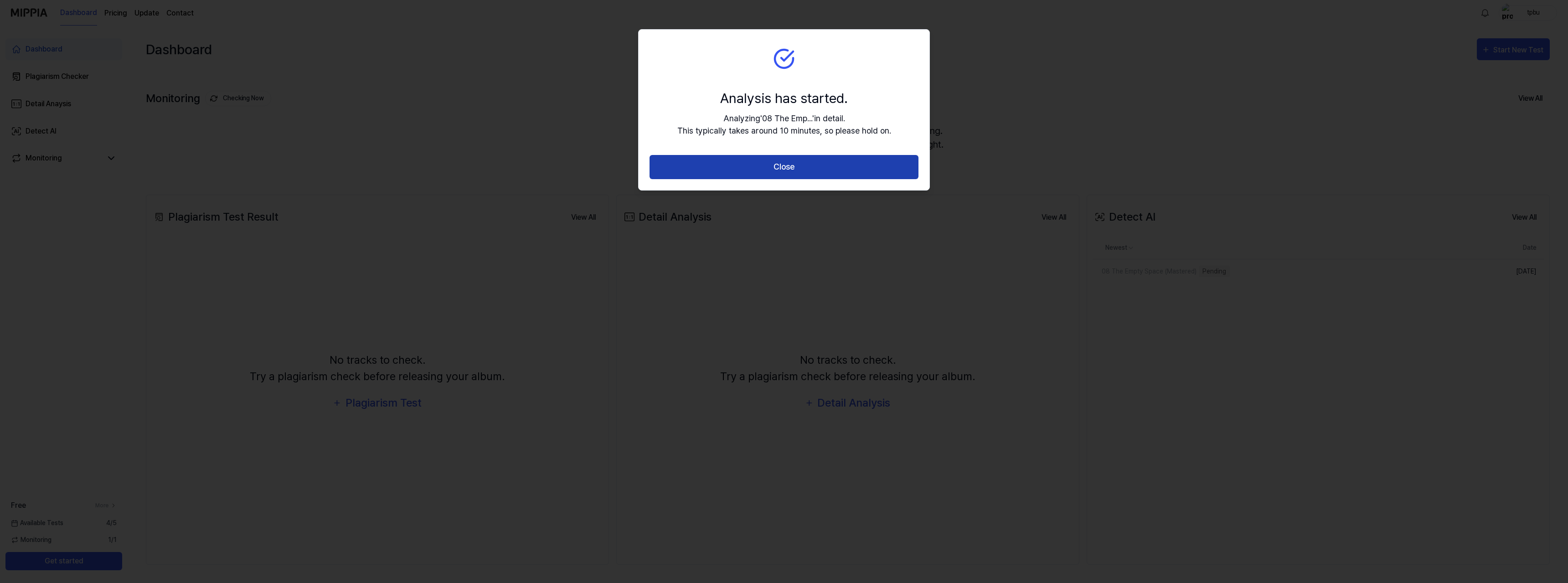
click at [785, 169] on button "Close" at bounding box center [784, 167] width 269 height 24
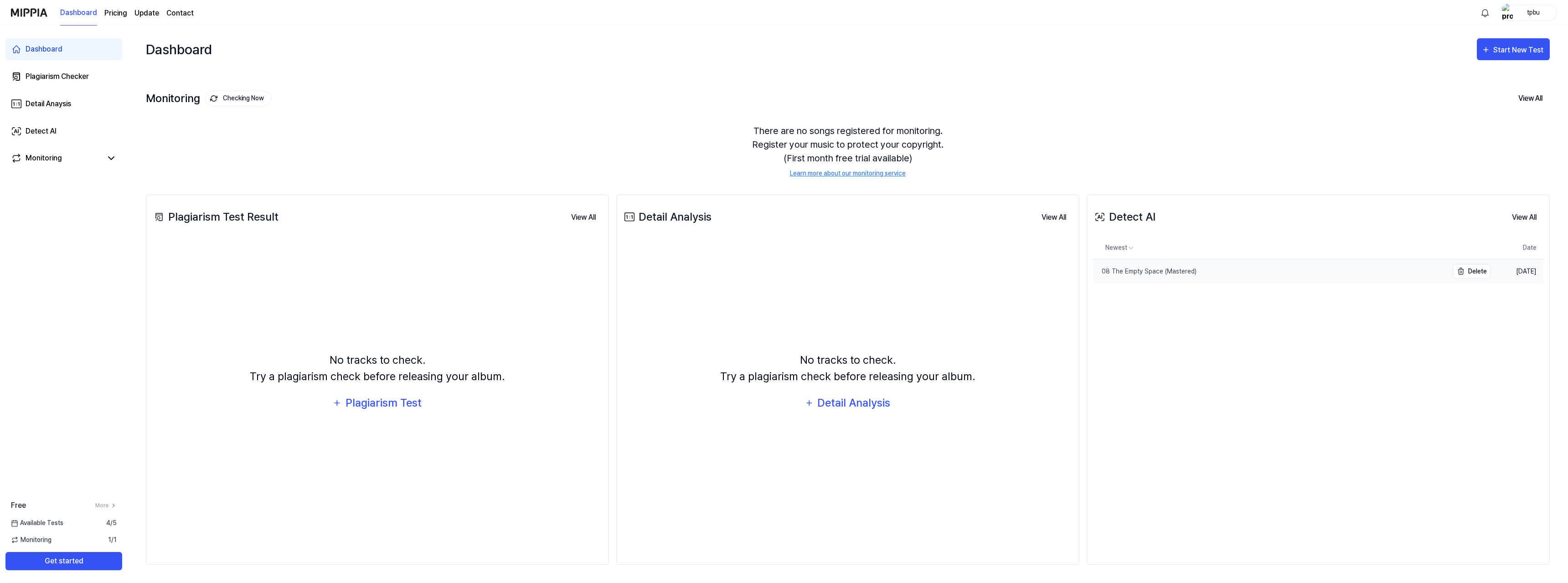
click at [1150, 269] on div "08 The Empty Space (Mastered)" at bounding box center [1144, 271] width 104 height 10
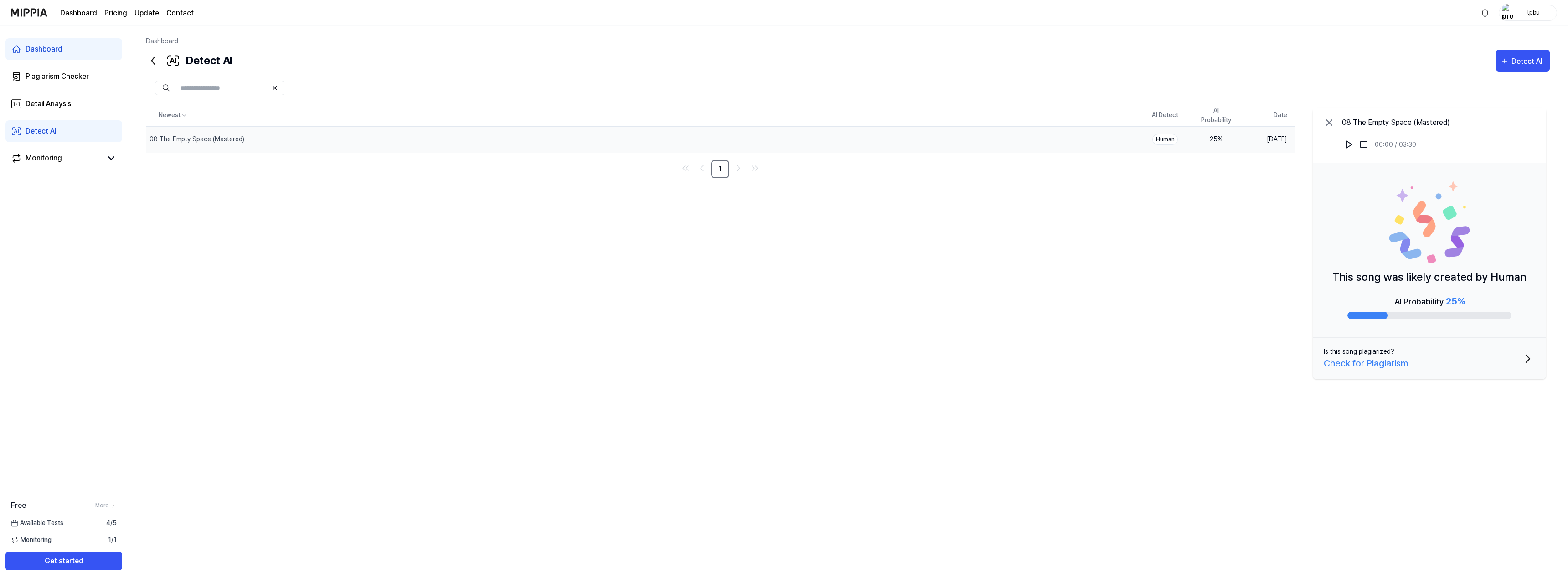
click at [322, 316] on div "Newest AI Detect AI Probability Date 08 The Empty Space (Mastered) Delete Human…" at bounding box center [848, 294] width 1404 height 379
